Goal: Find specific page/section: Find specific page/section

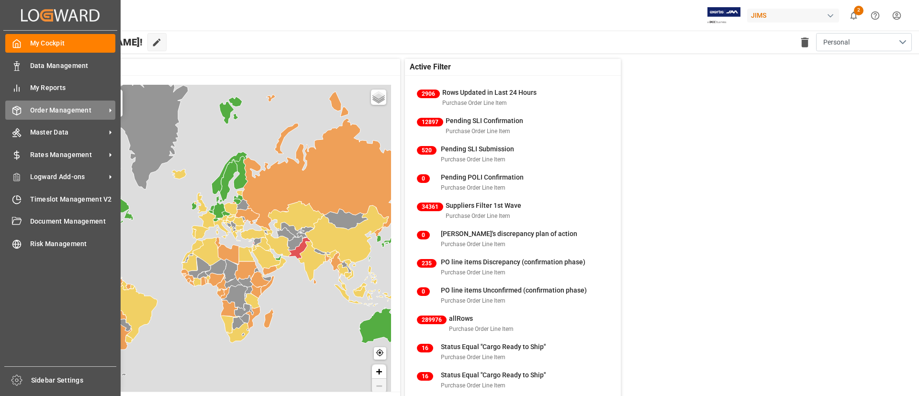
click at [29, 103] on div "Order Management Order Management" at bounding box center [60, 110] width 110 height 19
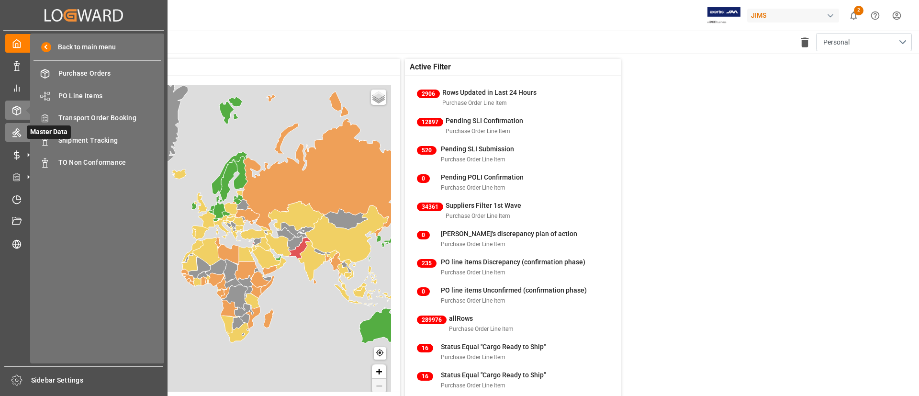
click at [23, 128] on icon at bounding box center [28, 132] width 10 height 10
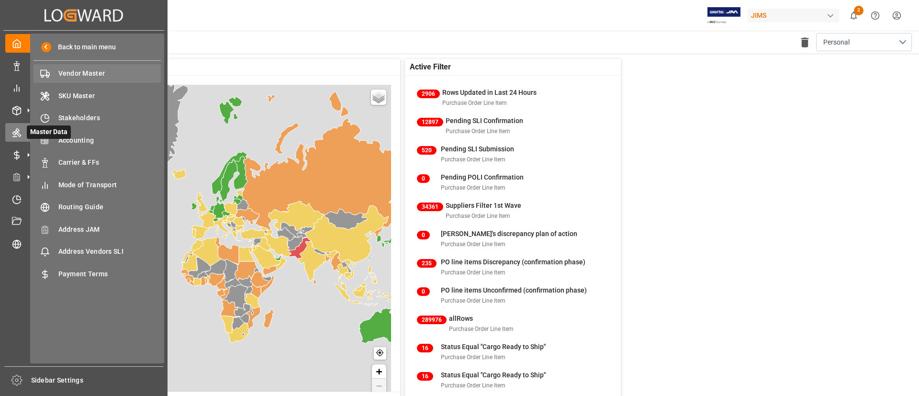
click at [67, 75] on span "Vendor Master" at bounding box center [109, 73] width 103 height 10
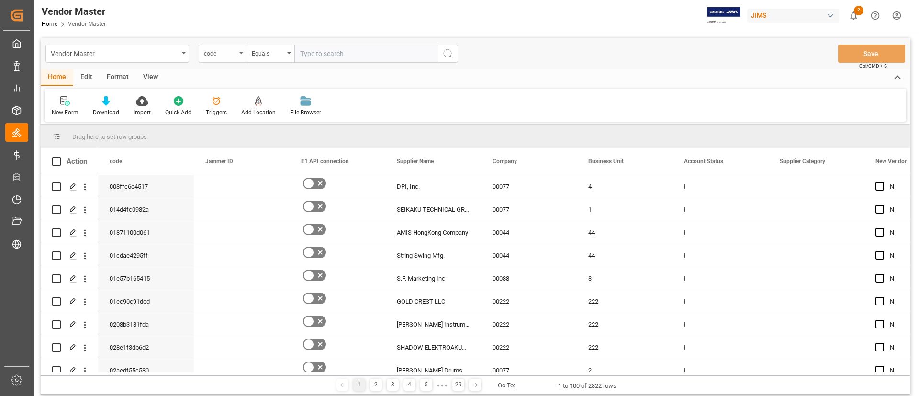
click at [235, 54] on div "code" at bounding box center [220, 52] width 33 height 11
type input "num"
click at [232, 101] on div "Supplier Number" at bounding box center [270, 98] width 143 height 20
click at [319, 56] on input "text" at bounding box center [367, 54] width 144 height 18
paste input "779182"
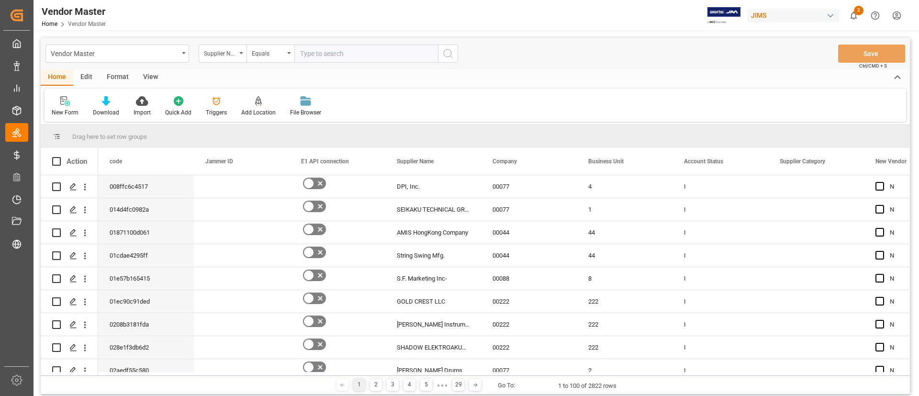
type input "779182"
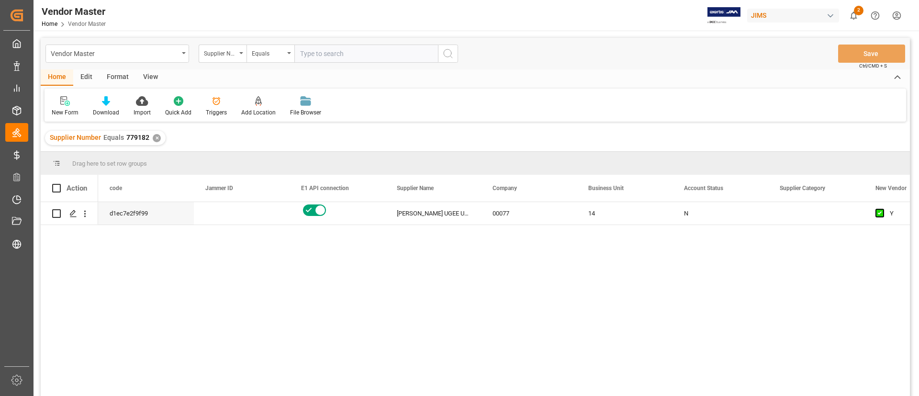
click at [510, 252] on div "d1ec7e2f9f99 HANVON UGEE USA INC. 00077 14 N Y N" at bounding box center [504, 302] width 812 height 200
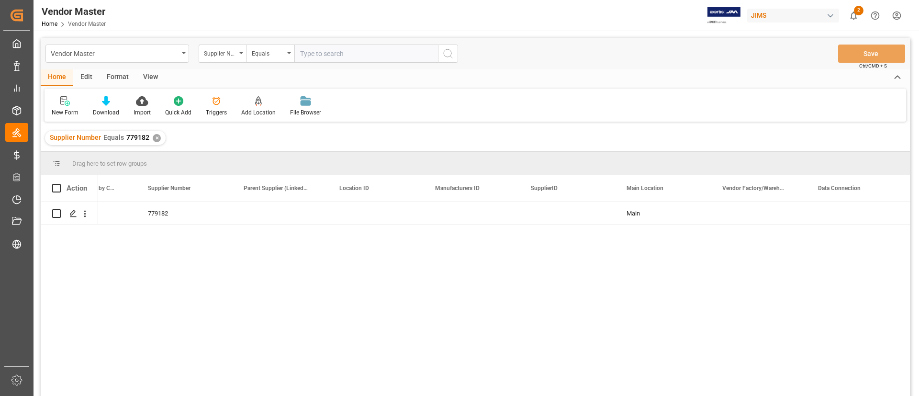
scroll to position [0, 962]
